Goal: Transaction & Acquisition: Purchase product/service

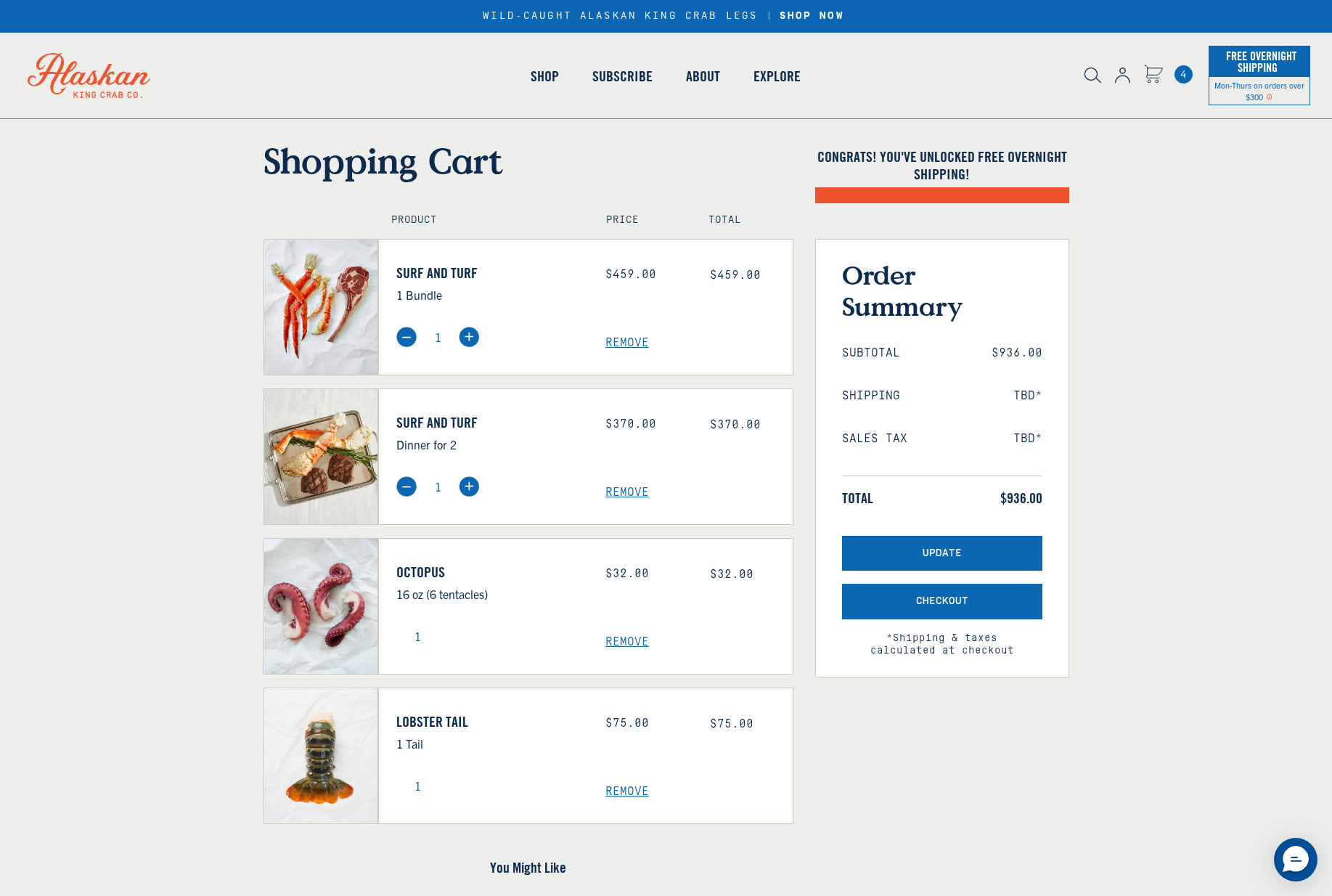
click at [436, 394] on link "Octopus" at bounding box center [496, 390] width 145 height 13
